Goal: Check status

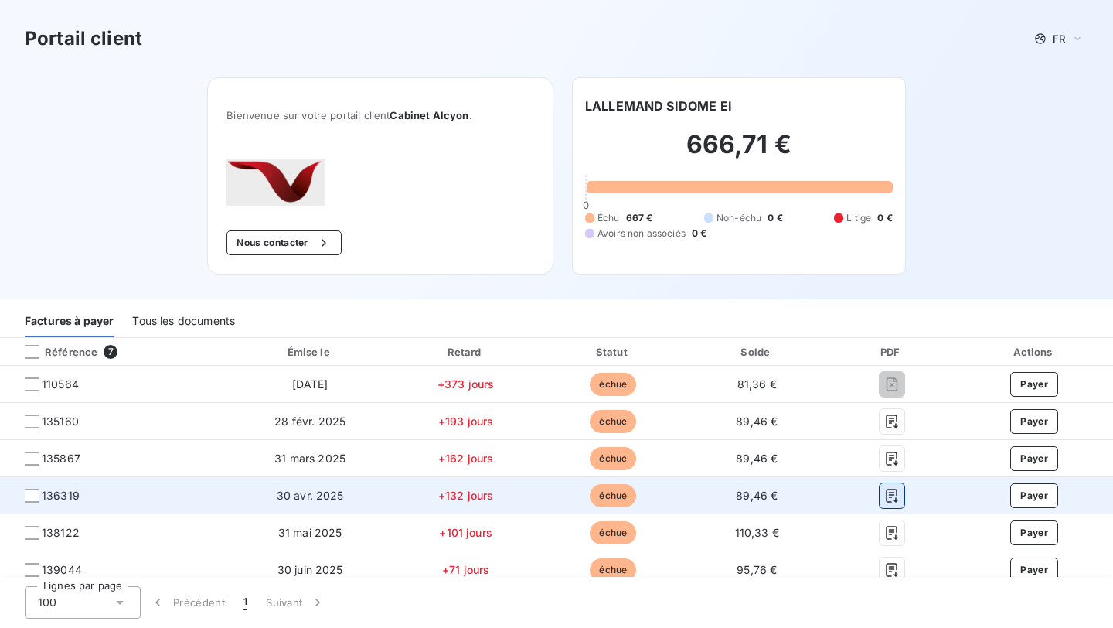
click at [894, 493] on icon "button" at bounding box center [891, 495] width 15 height 15
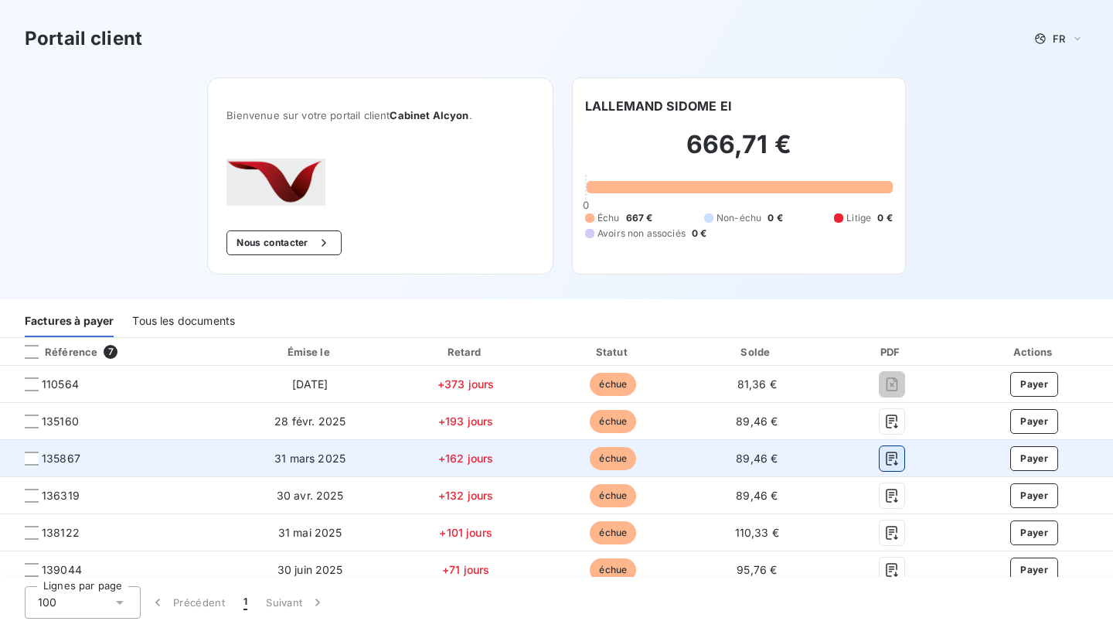
click at [891, 452] on icon "button" at bounding box center [892, 458] width 12 height 14
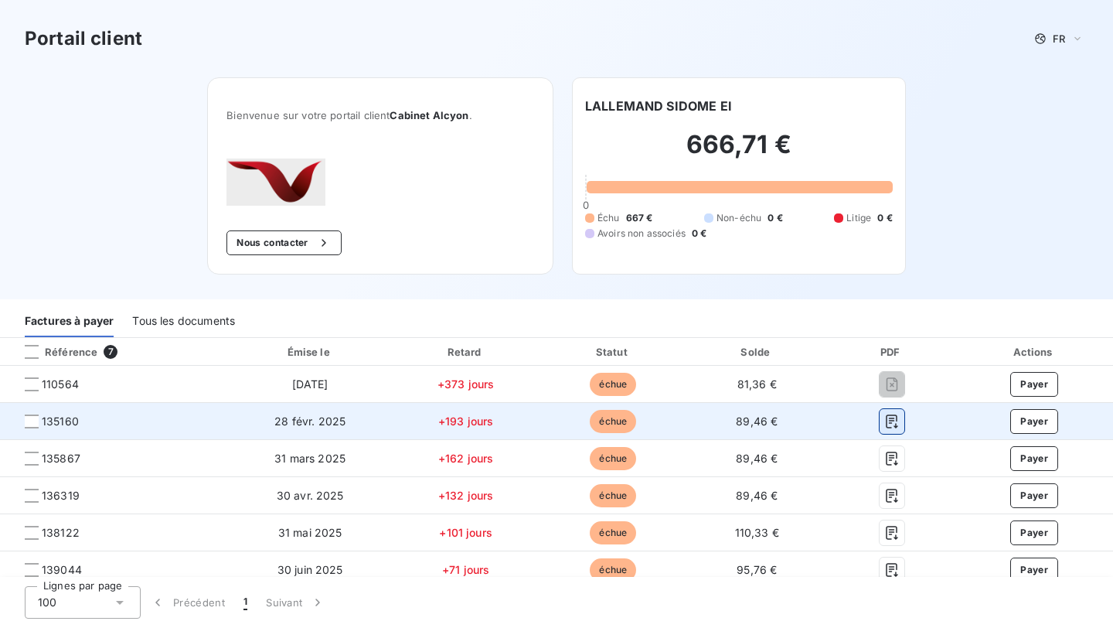
click at [892, 417] on icon "button" at bounding box center [891, 420] width 15 height 15
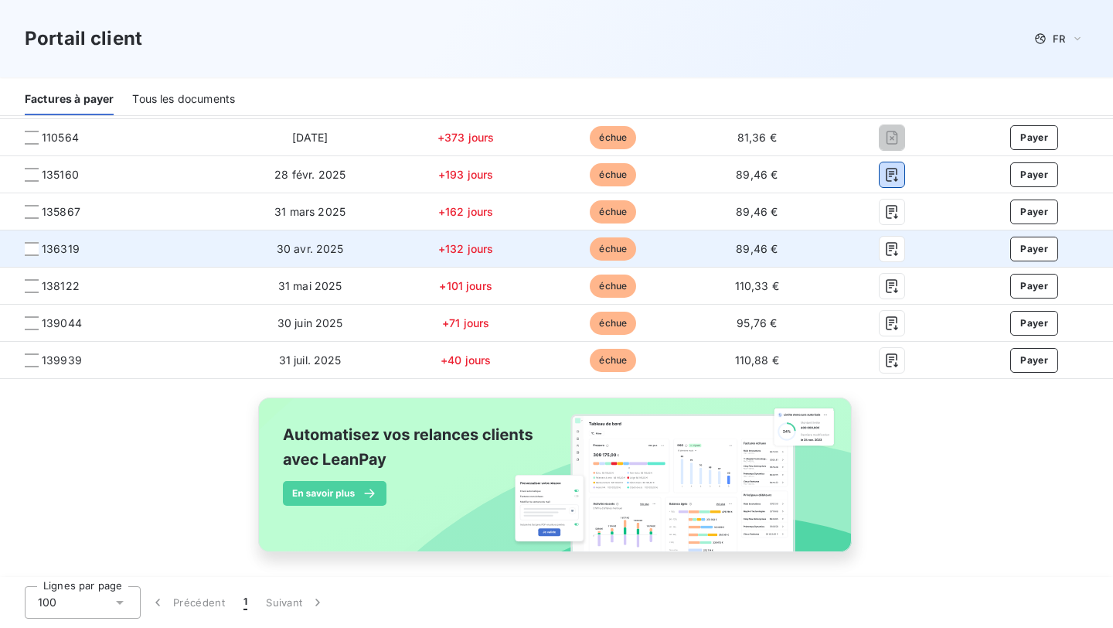
scroll to position [256, 0]
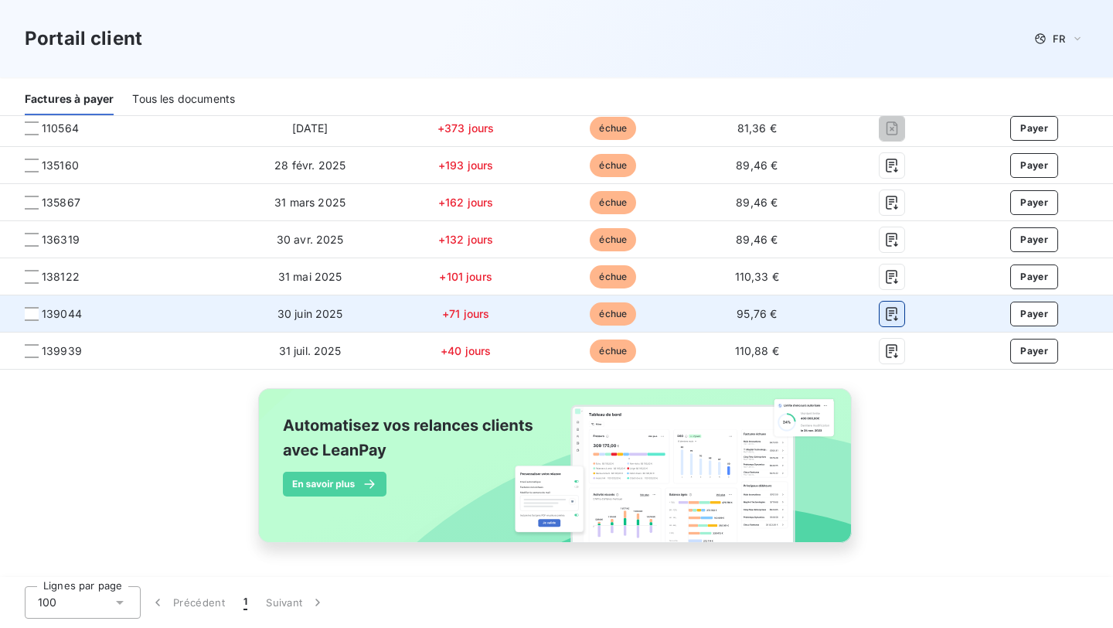
click at [893, 318] on icon "button" at bounding box center [892, 314] width 12 height 14
